Goal: Information Seeking & Learning: Learn about a topic

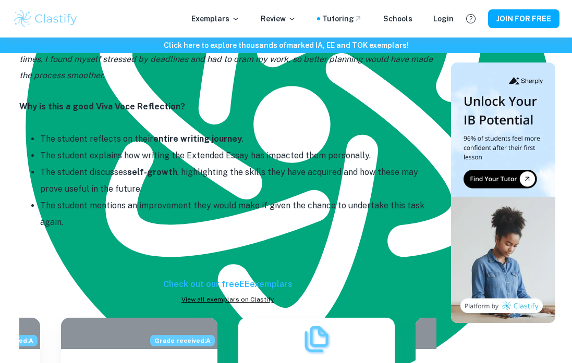
scroll to position [1521, 0]
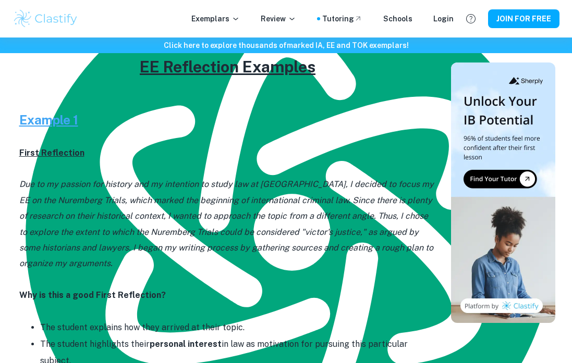
scroll to position [436, 0]
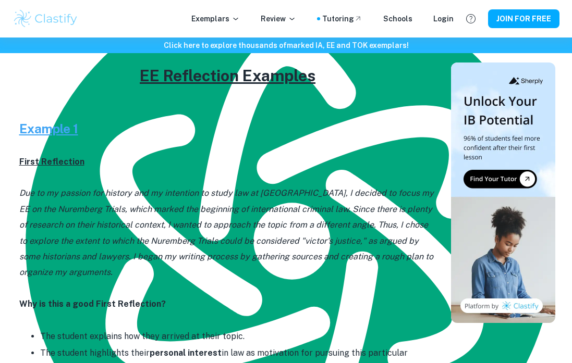
click at [49, 131] on u "Example 1" at bounding box center [48, 128] width 59 height 15
click at [70, 127] on u "Example 1" at bounding box center [48, 128] width 59 height 15
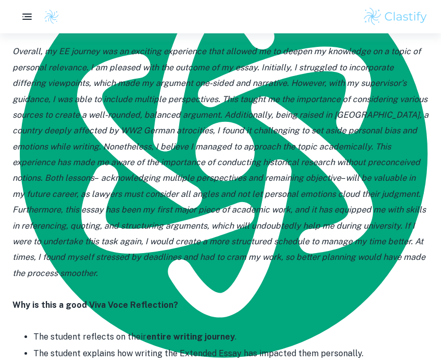
scroll to position [1191, 0]
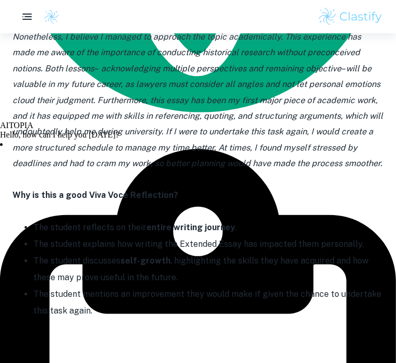
scroll to position [1339, 0]
